Goal: Information Seeking & Learning: Learn about a topic

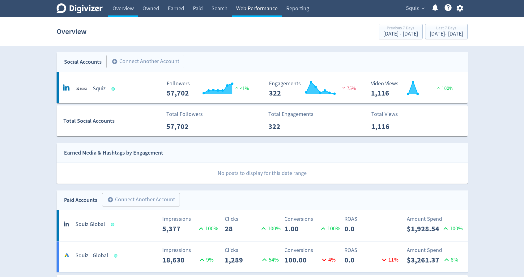
click at [245, 12] on link "Web Performance" at bounding box center [257, 8] width 50 height 17
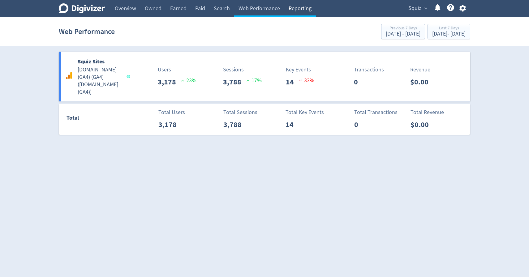
click at [300, 11] on link "Reporting" at bounding box center [300, 8] width 32 height 17
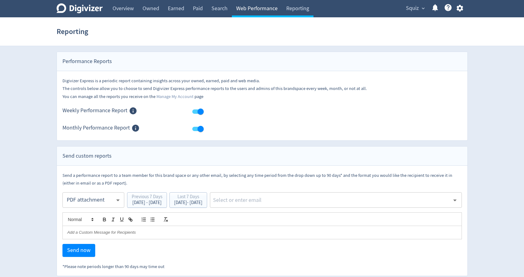
click at [259, 11] on link "Web Performance" at bounding box center [257, 8] width 50 height 17
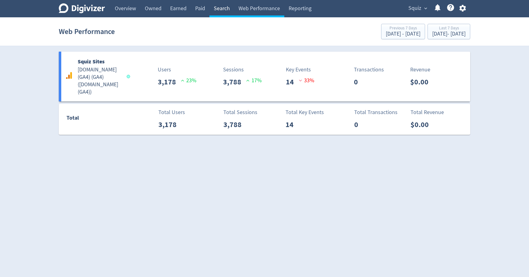
click at [214, 11] on link "Search" at bounding box center [221, 8] width 25 height 17
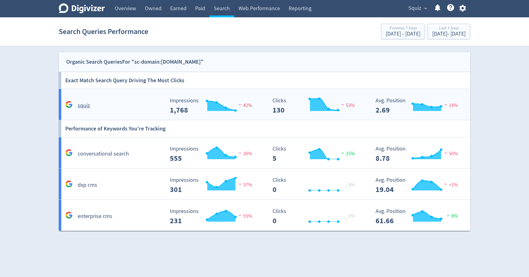
click at [98, 99] on div "squiz" at bounding box center [112, 103] width 103 height 15
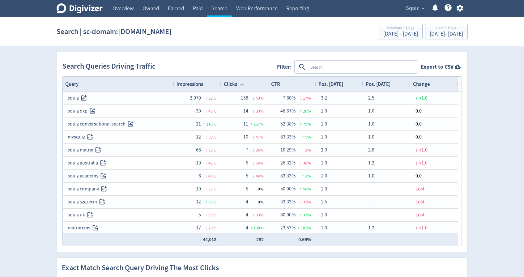
click at [321, 69] on textarea at bounding box center [362, 66] width 109 height 11
type textarea "squiz"
click at [319, 62] on button "INCLUDES" at bounding box center [321, 67] width 22 height 10
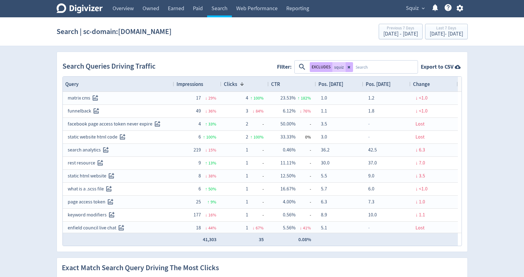
click at [206, 83] on div "Impressions" at bounding box center [198, 84] width 42 height 12
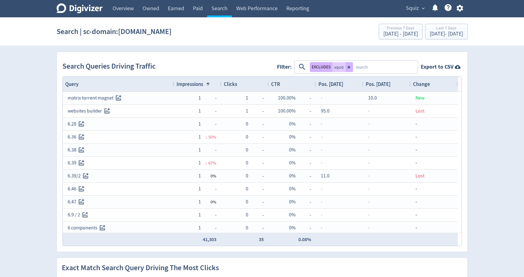
click at [206, 83] on span at bounding box center [208, 84] width 5 height 5
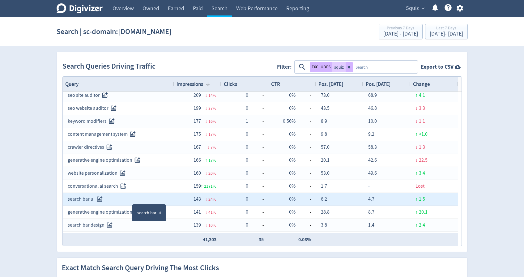
scroll to position [194, 0]
